Goal: Information Seeking & Learning: Learn about a topic

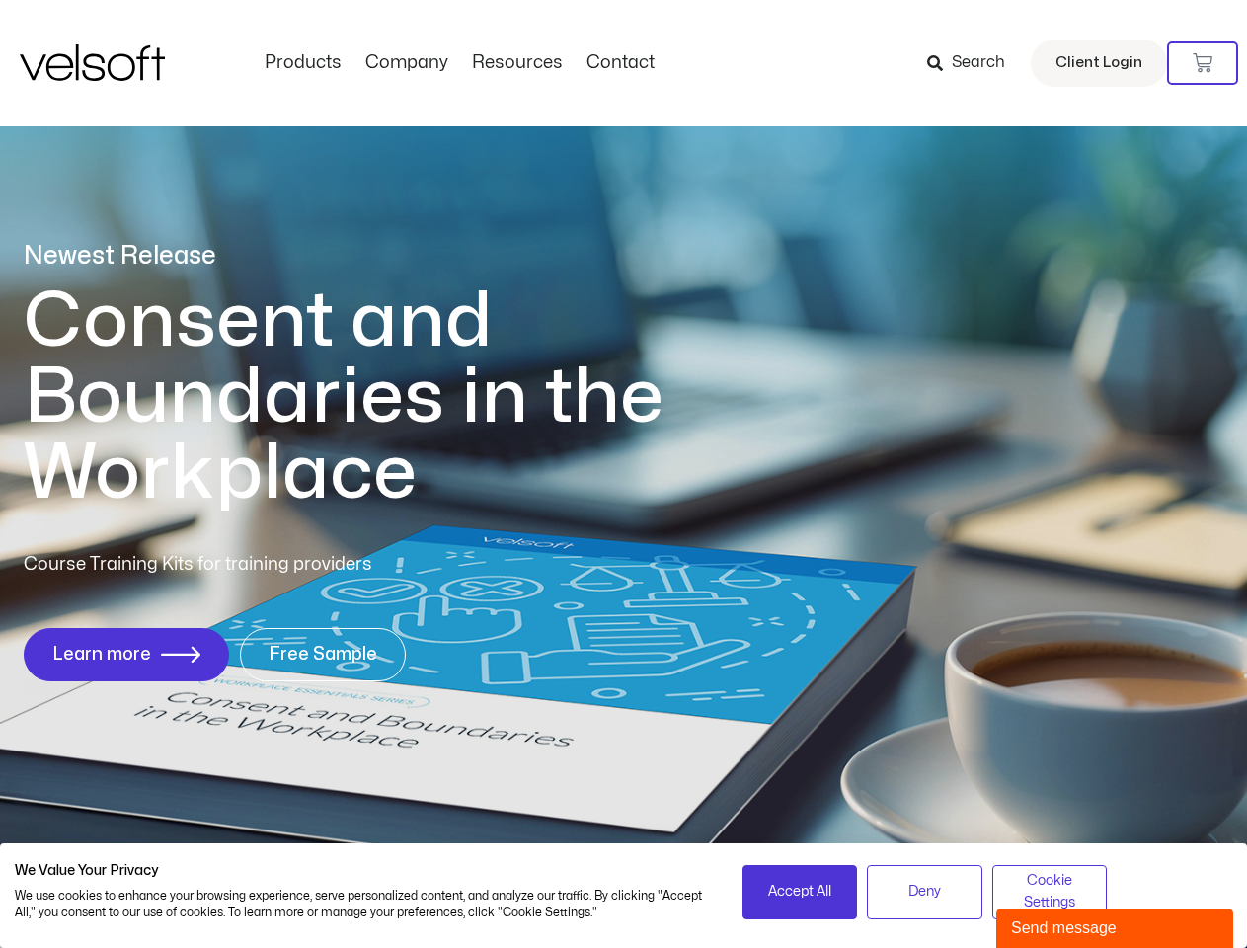
click at [623, 474] on h1 "Consent and Boundaries in the Workplace" at bounding box center [384, 397] width 721 height 228
click at [1202, 63] on icon at bounding box center [1202, 63] width 20 height 20
click at [799, 891] on span "Accept All" at bounding box center [799, 891] width 63 height 22
click at [924, 891] on div "Newest Release Consent and Boundaries in the Workplace Course Training Kits for…" at bounding box center [623, 471] width 1247 height 958
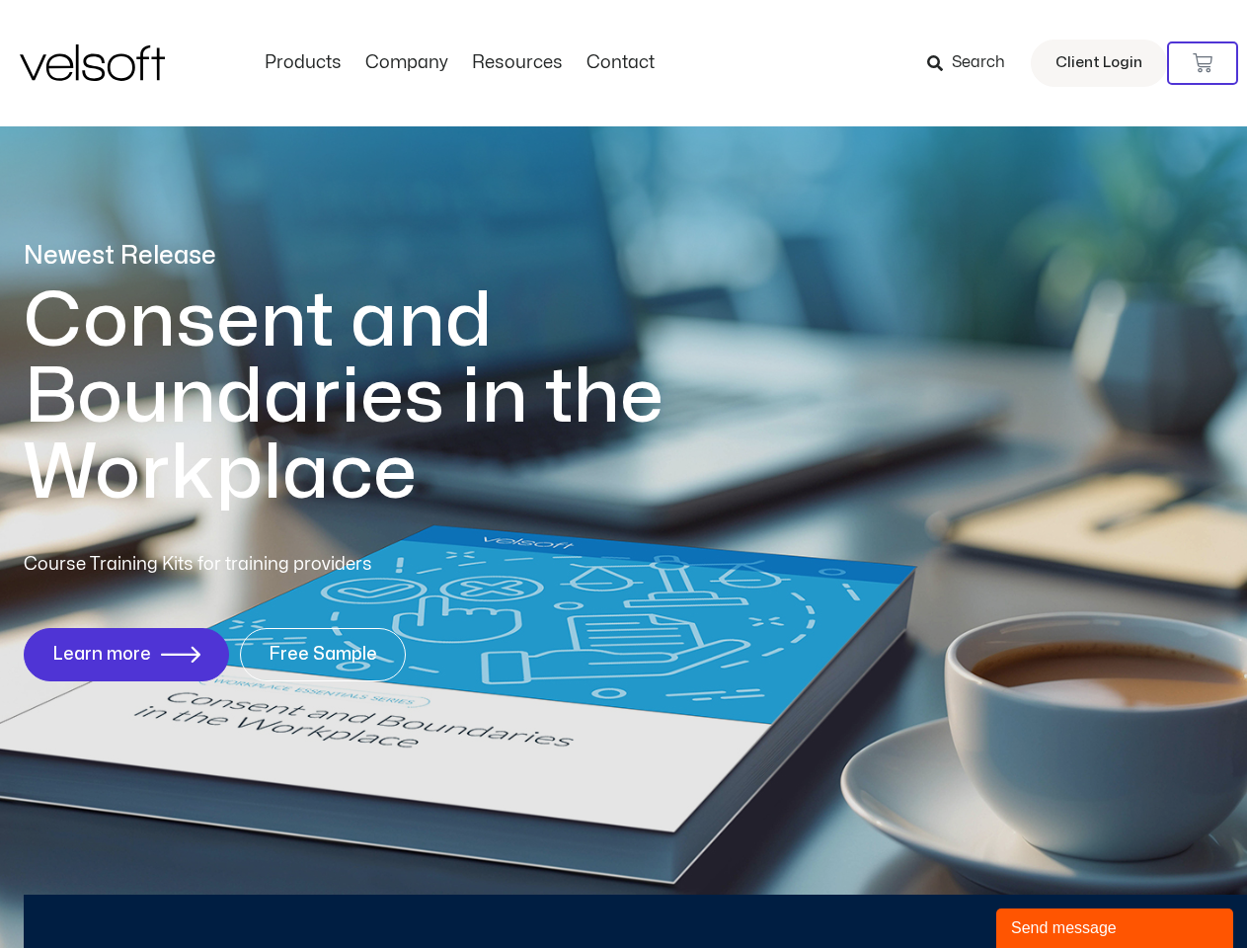
click at [1049, 891] on div "Newest Release Consent and Boundaries in the Workplace Course Training Kits for…" at bounding box center [623, 471] width 1247 height 958
click at [1114, 928] on div "Send message" at bounding box center [1114, 928] width 207 height 24
